Goal: Transaction & Acquisition: Register for event/course

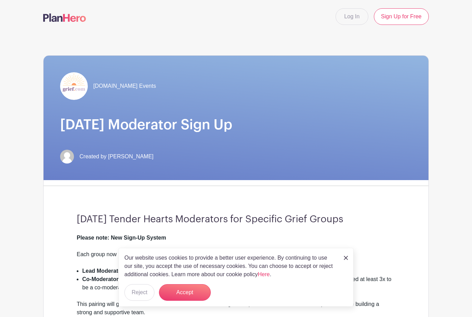
click at [181, 300] on button "Accept" at bounding box center [185, 292] width 52 height 17
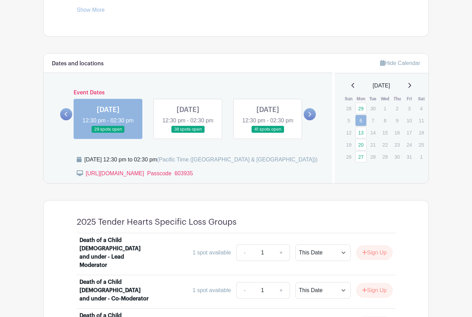
scroll to position [337, 0]
click at [362, 133] on link "13" at bounding box center [360, 132] width 11 height 11
click at [360, 133] on link "13" at bounding box center [360, 132] width 11 height 11
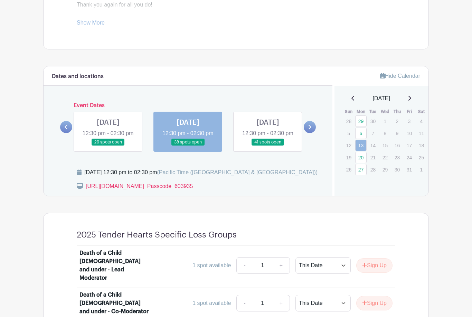
scroll to position [319, 0]
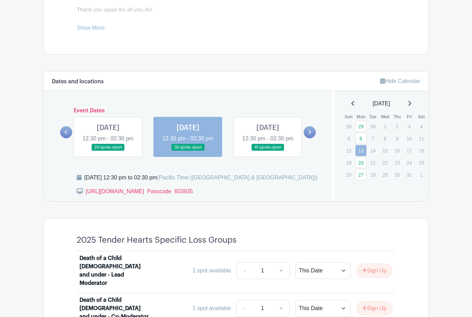
click at [268, 151] on link at bounding box center [268, 151] width 0 height 0
click at [364, 161] on link "20" at bounding box center [360, 162] width 11 height 11
click at [358, 162] on link "20" at bounding box center [360, 162] width 11 height 11
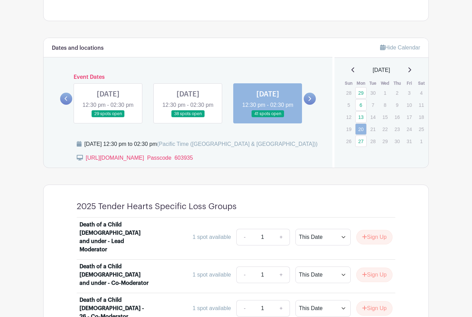
scroll to position [352, 0]
click at [310, 101] on icon at bounding box center [310, 98] width 3 height 4
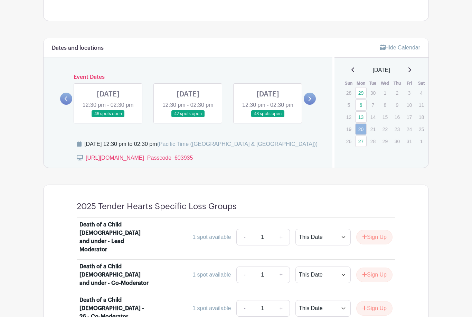
click at [188, 117] on link at bounding box center [188, 117] width 0 height 0
click at [411, 69] on icon at bounding box center [409, 70] width 3 height 6
click at [411, 72] on icon at bounding box center [409, 70] width 3 height 6
click at [188, 117] on link at bounding box center [188, 117] width 0 height 0
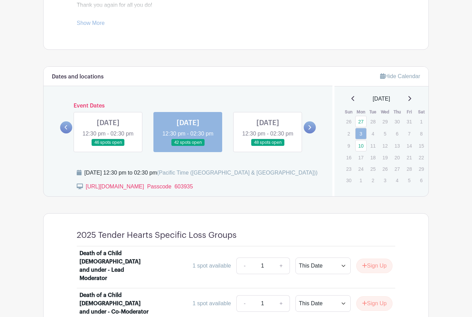
scroll to position [323, 0]
click at [268, 146] on link at bounding box center [268, 146] width 0 height 0
click at [361, 148] on link "10" at bounding box center [360, 145] width 11 height 11
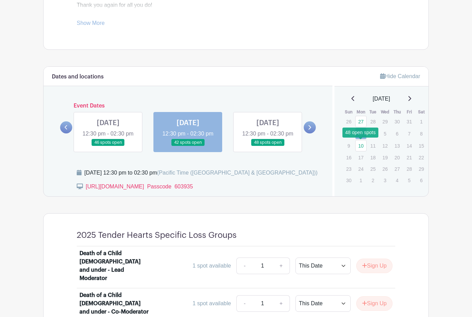
click at [361, 145] on link "10" at bounding box center [360, 145] width 11 height 11
click at [362, 146] on link "10" at bounding box center [360, 145] width 11 height 11
click at [362, 144] on link "10" at bounding box center [360, 145] width 11 height 11
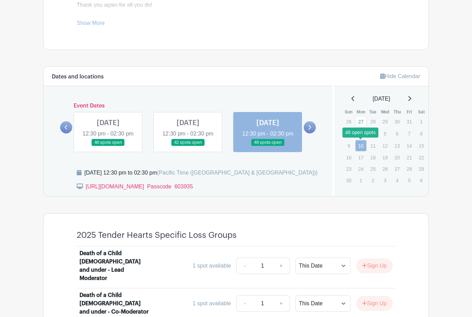
click at [362, 144] on link "10" at bounding box center [360, 145] width 11 height 11
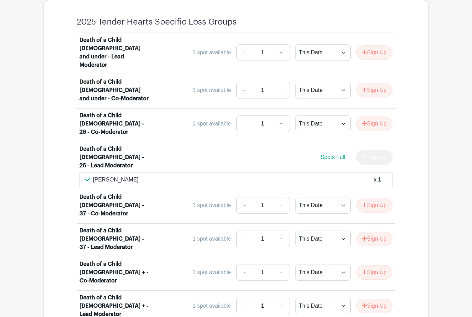
scroll to position [537, 0]
